Goal: Task Accomplishment & Management: Manage account settings

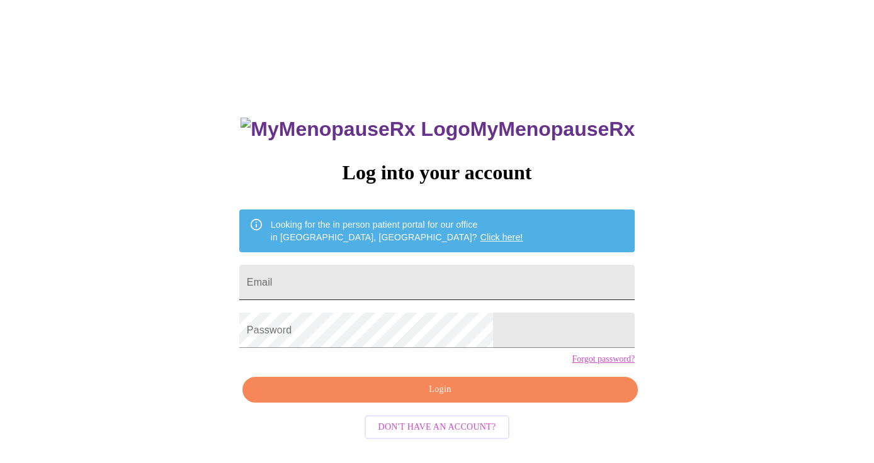
click at [356, 275] on input "Email" at bounding box center [436, 282] width 395 height 35
type input "mindymarrs96@gmail.com"
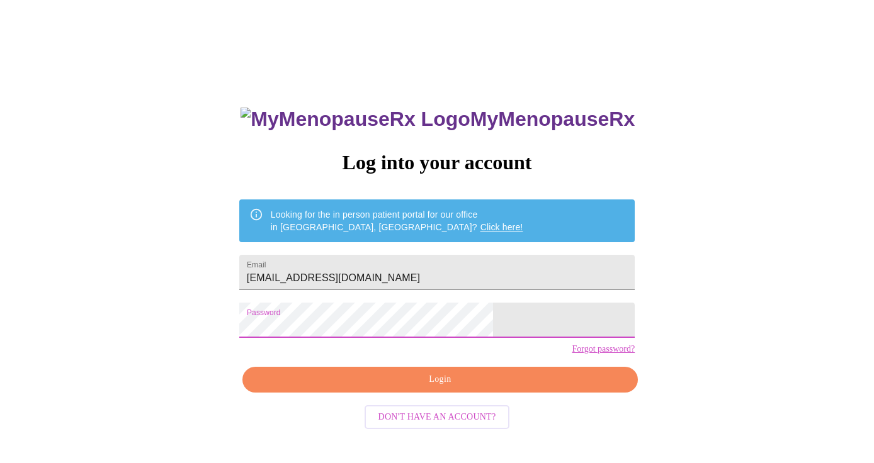
scroll to position [13, 0]
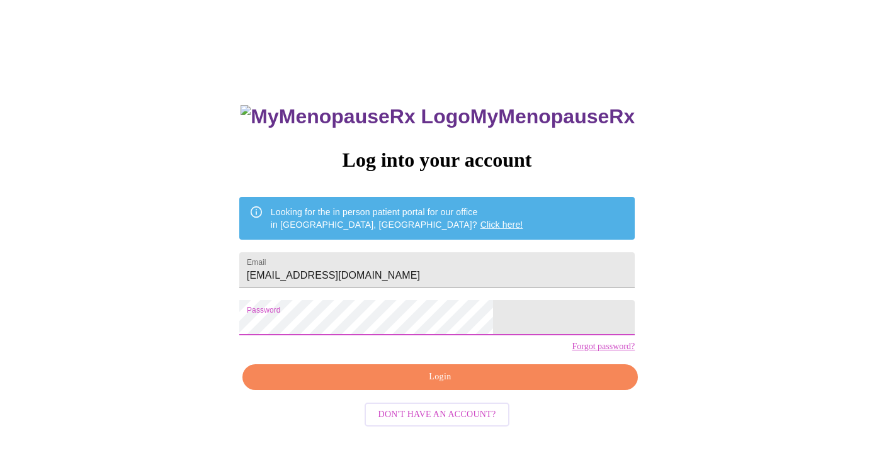
click at [430, 385] on span "Login" at bounding box center [440, 377] width 366 height 16
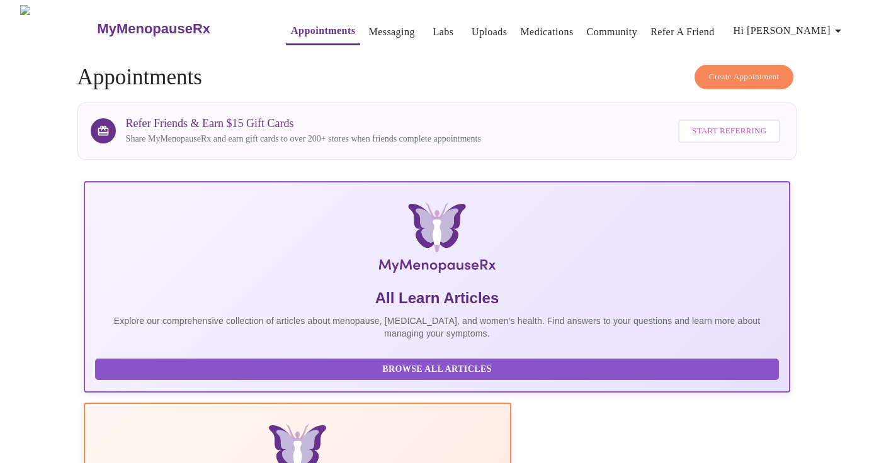
click at [587, 25] on link "Community" at bounding box center [612, 32] width 51 height 18
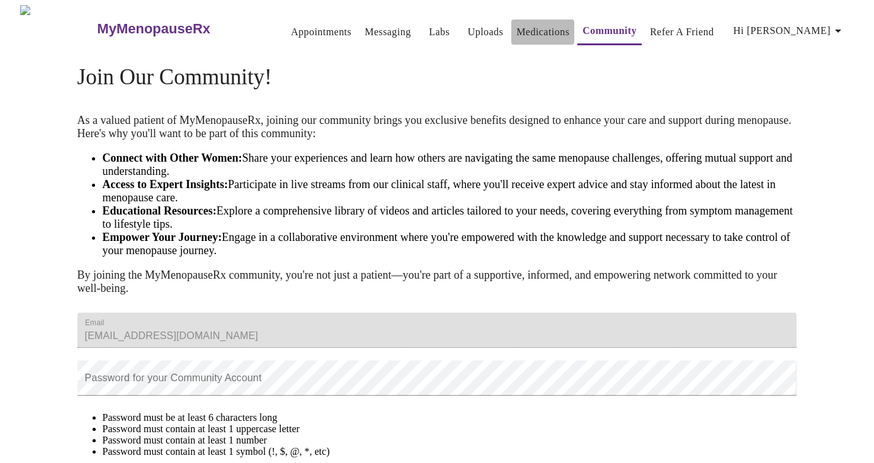
click at [524, 23] on link "Medications" at bounding box center [542, 32] width 53 height 18
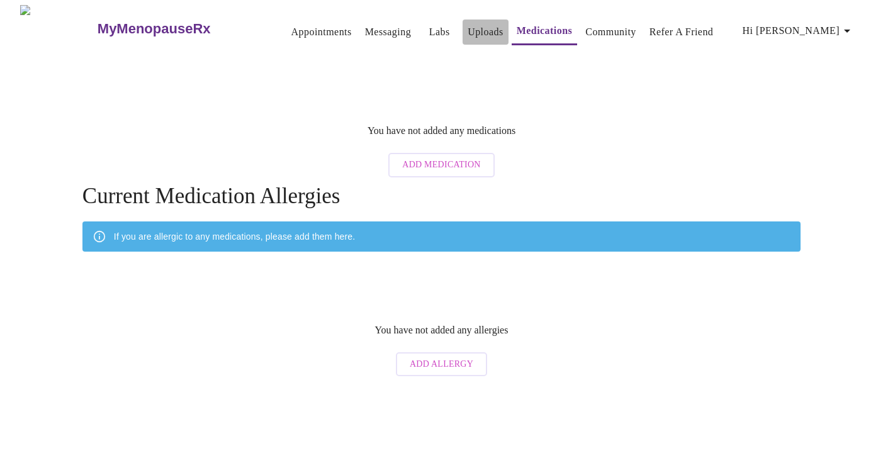
click at [468, 23] on link "Uploads" at bounding box center [486, 32] width 36 height 18
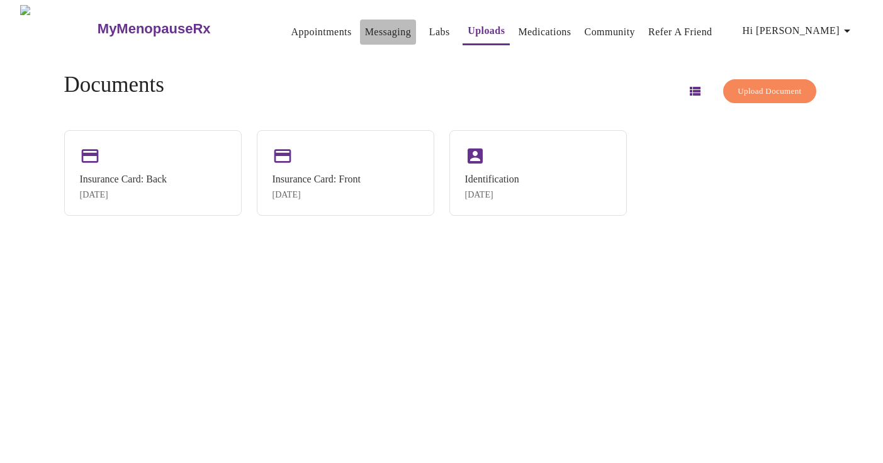
click at [368, 24] on link "Messaging" at bounding box center [388, 32] width 46 height 18
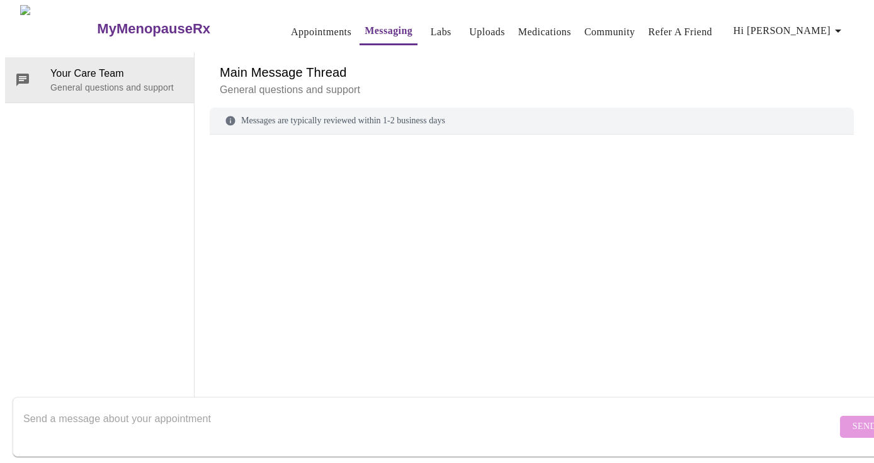
click at [305, 27] on link "Appointments" at bounding box center [321, 32] width 60 height 18
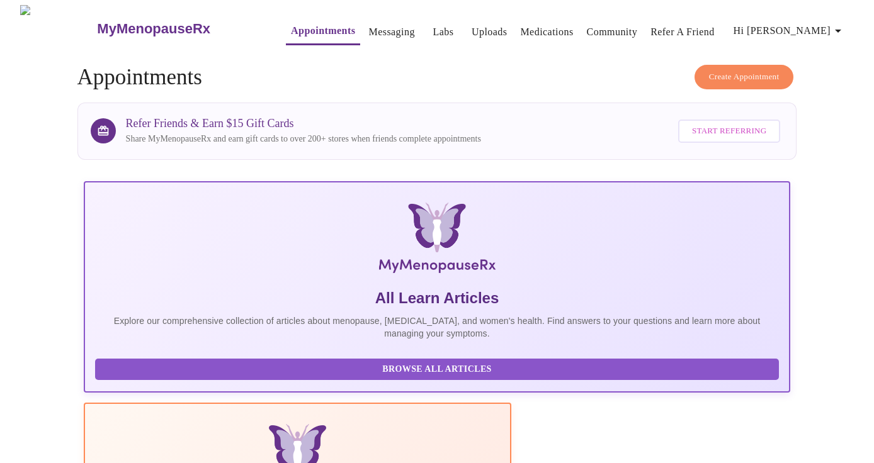
click at [114, 22] on h3 "MyMenopauseRx" at bounding box center [153, 29] width 113 height 16
click at [813, 26] on span "Hi Mindy" at bounding box center [789, 31] width 112 height 18
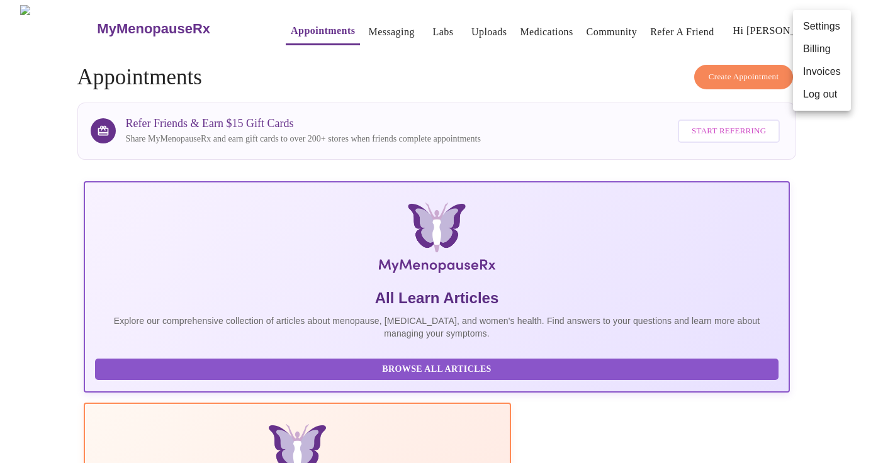
click at [567, 102] on div at bounding box center [441, 231] width 883 height 463
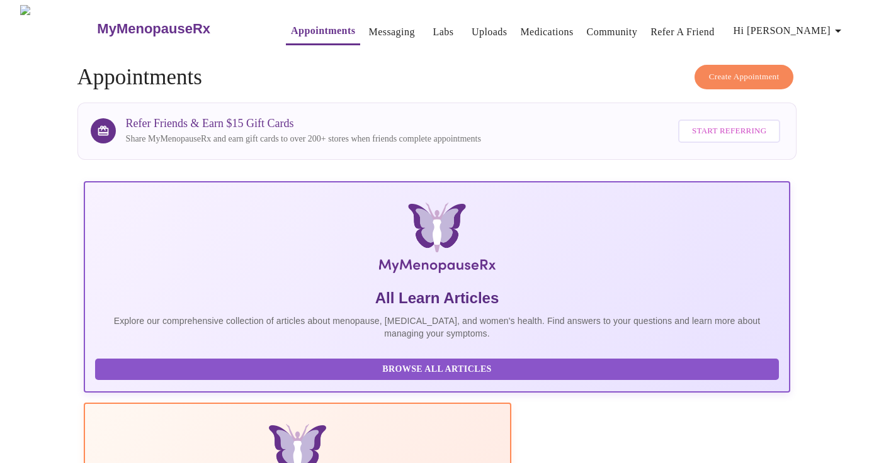
click at [110, 25] on h3 "MyMenopauseRx" at bounding box center [153, 29] width 113 height 16
click at [432, 30] on link "Labs" at bounding box center [442, 32] width 21 height 18
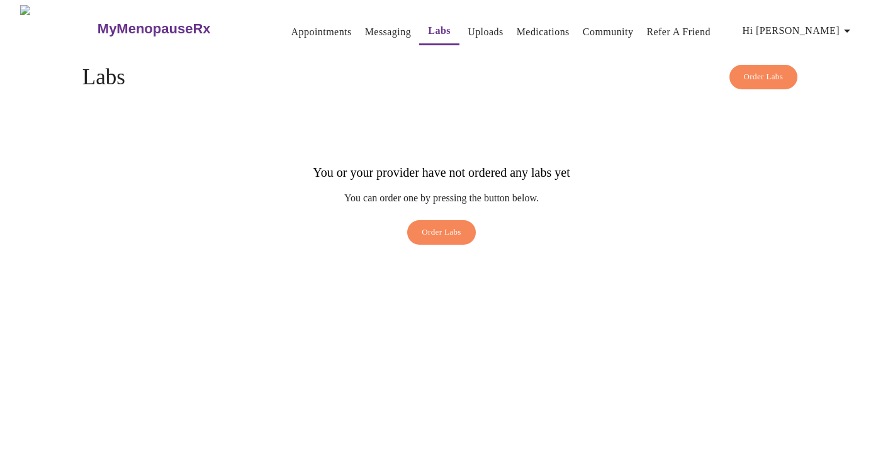
click at [468, 26] on link "Uploads" at bounding box center [486, 32] width 36 height 18
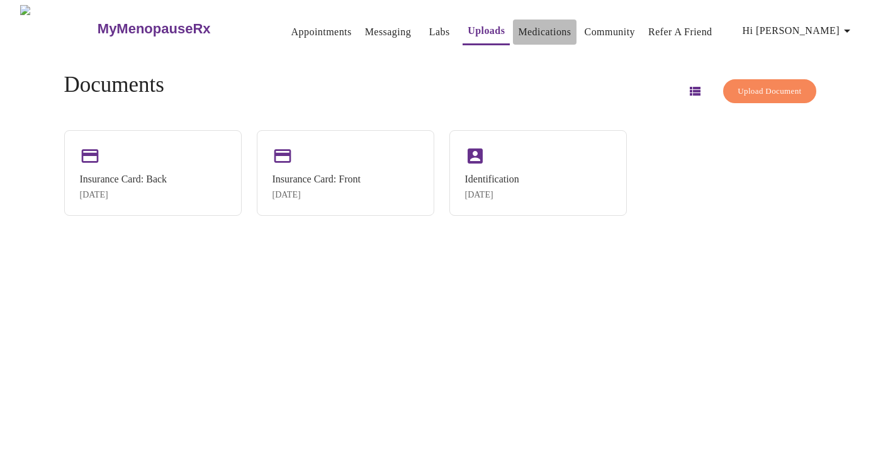
click at [518, 26] on link "Medications" at bounding box center [544, 32] width 53 height 18
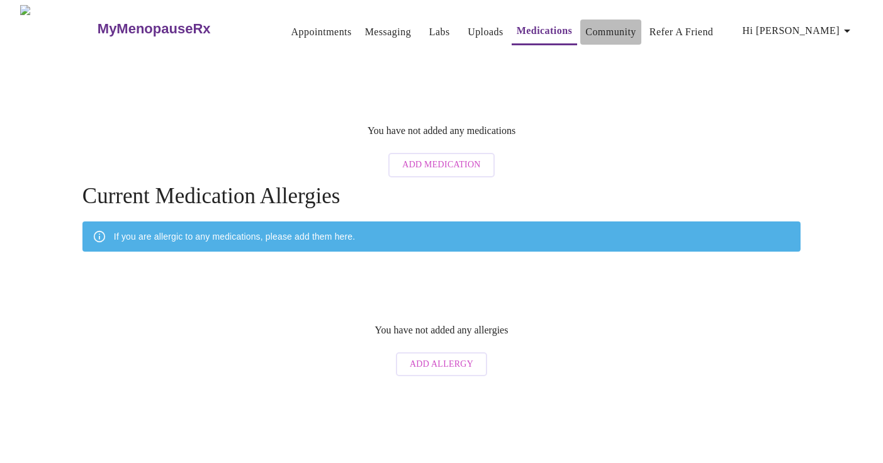
click at [595, 23] on link "Community" at bounding box center [610, 32] width 51 height 18
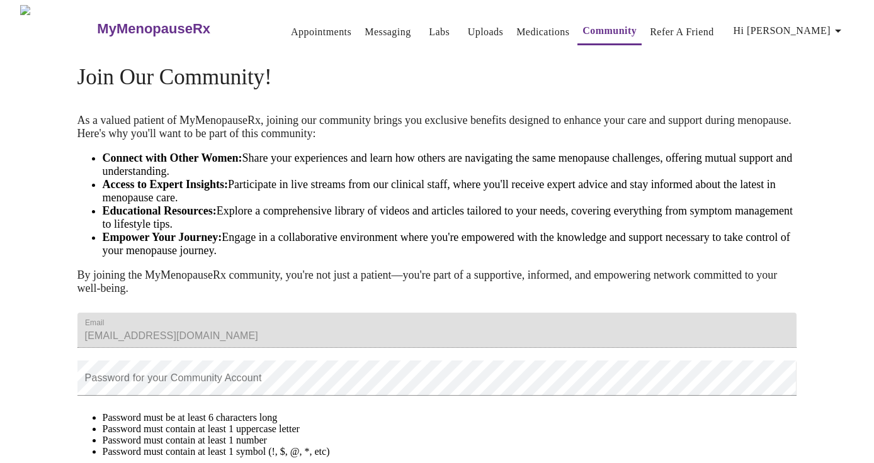
click at [291, 23] on link "Appointments" at bounding box center [321, 32] width 60 height 18
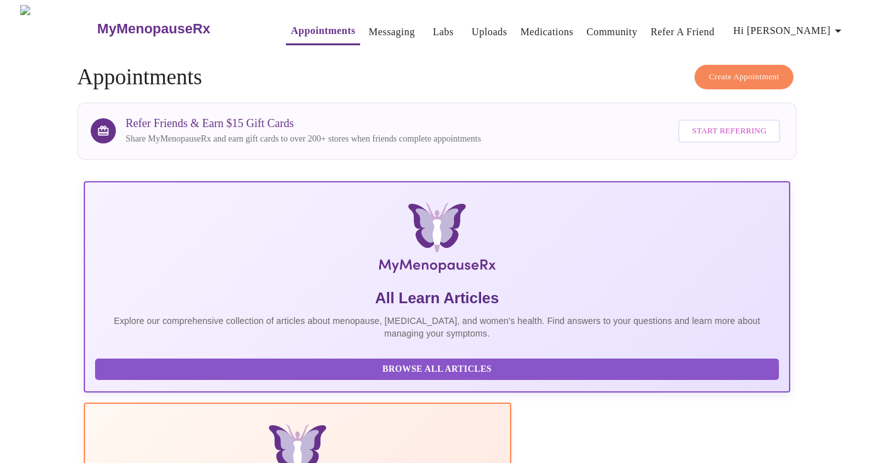
click at [837, 26] on icon "button" at bounding box center [837, 30] width 15 height 15
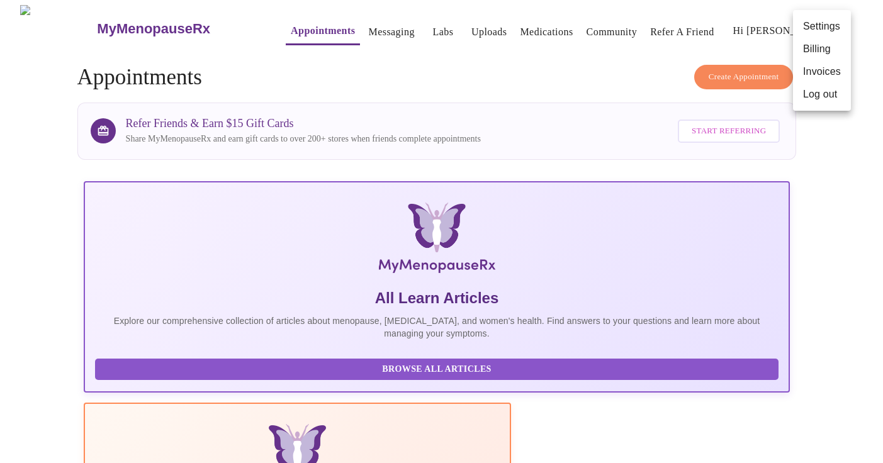
click at [824, 91] on li "Log out" at bounding box center [822, 94] width 58 height 23
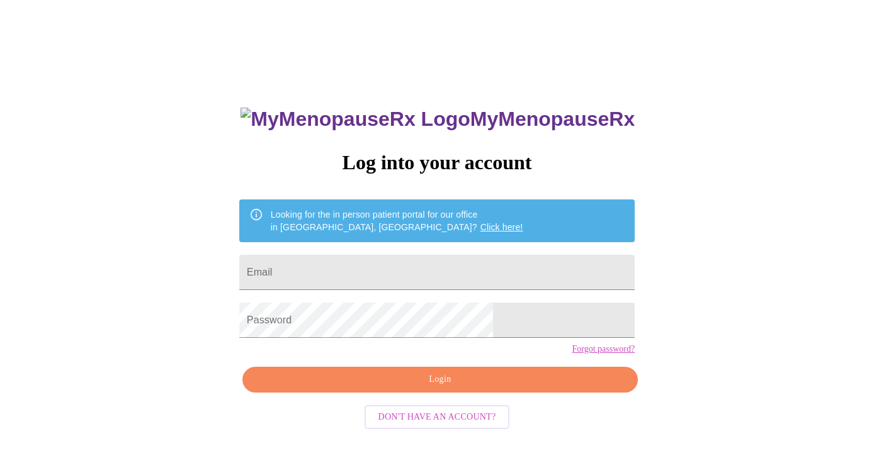
scroll to position [13, 0]
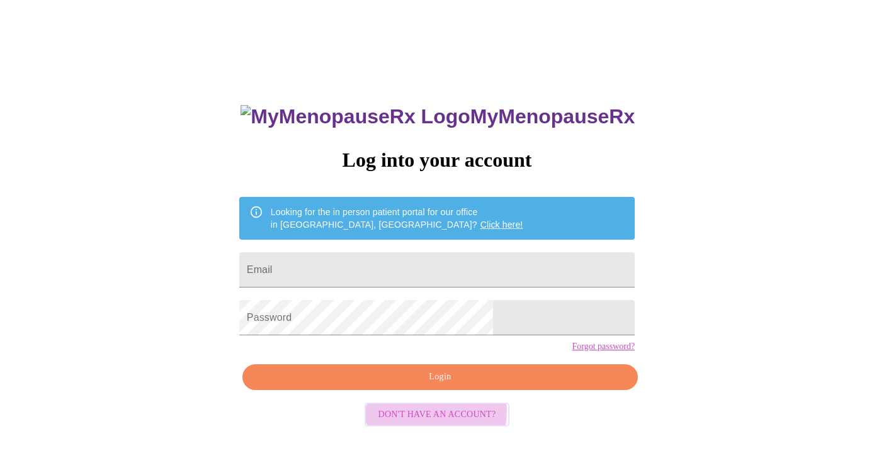
click at [419, 423] on span "Don't have an account?" at bounding box center [437, 415] width 118 height 16
